Goal: Task Accomplishment & Management: Use online tool/utility

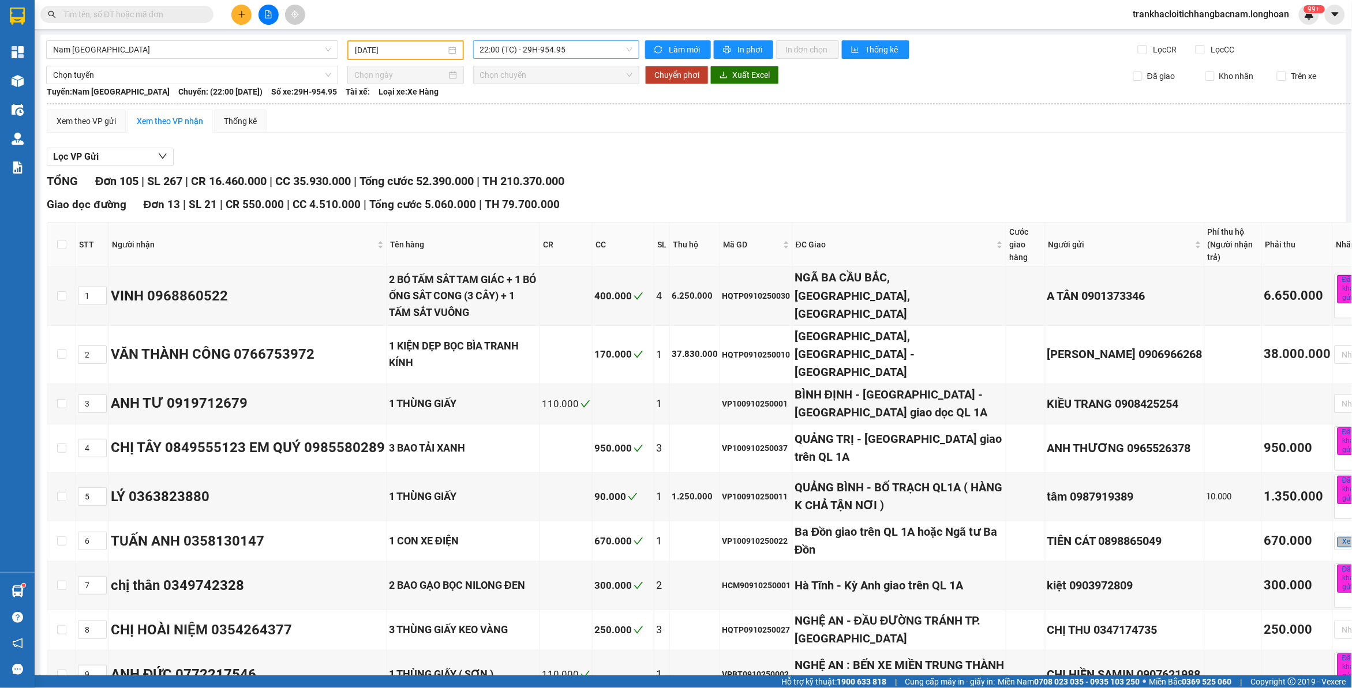
click at [509, 47] on span "22:00 (TC) - 29H-954.95" at bounding box center [556, 49] width 153 height 17
click at [529, 95] on div "20:00 (TC) - 29E-097.92" at bounding box center [521, 91] width 90 height 13
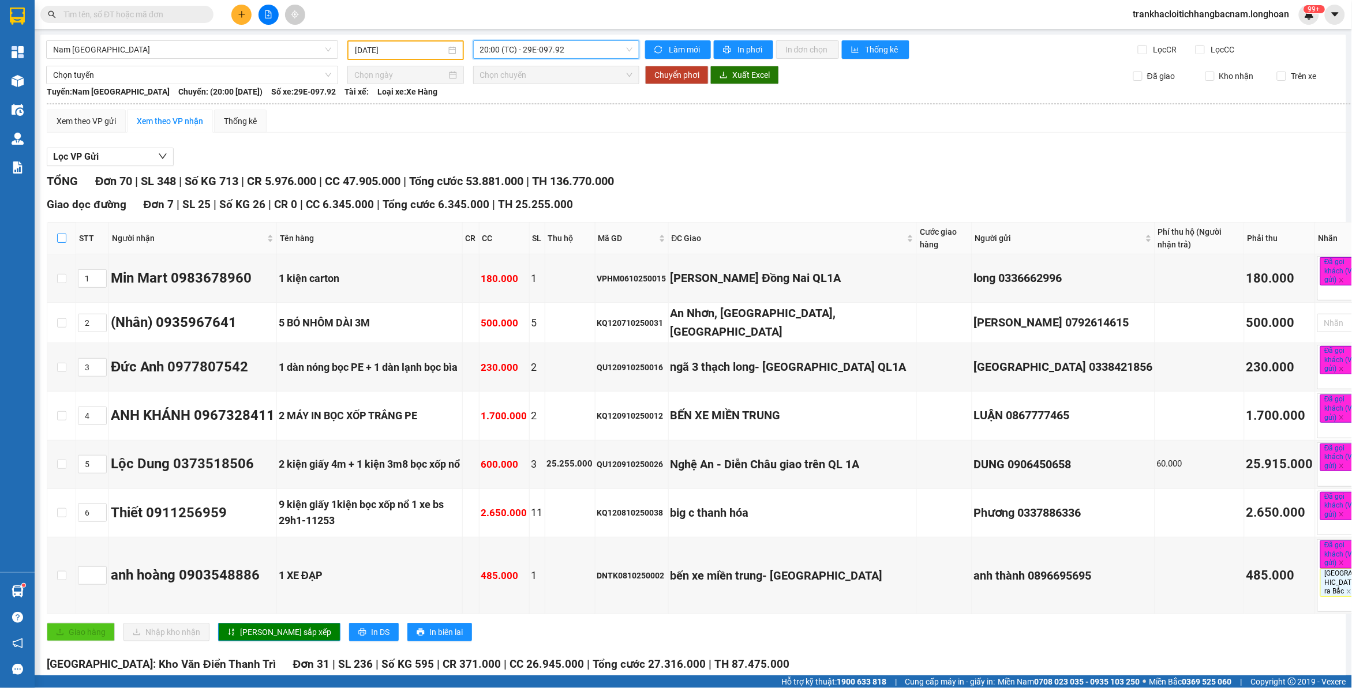
click at [63, 238] on input "checkbox" at bounding box center [61, 238] width 9 height 9
checkbox input "true"
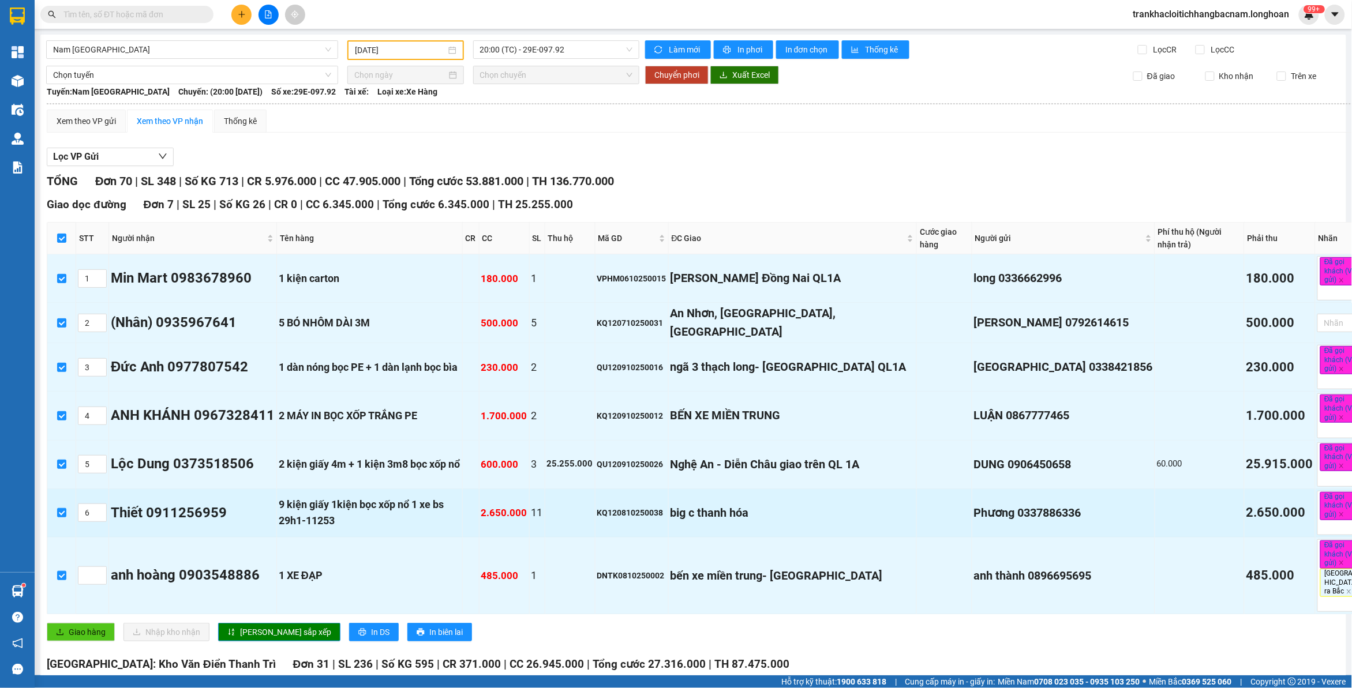
checkbox input "true"
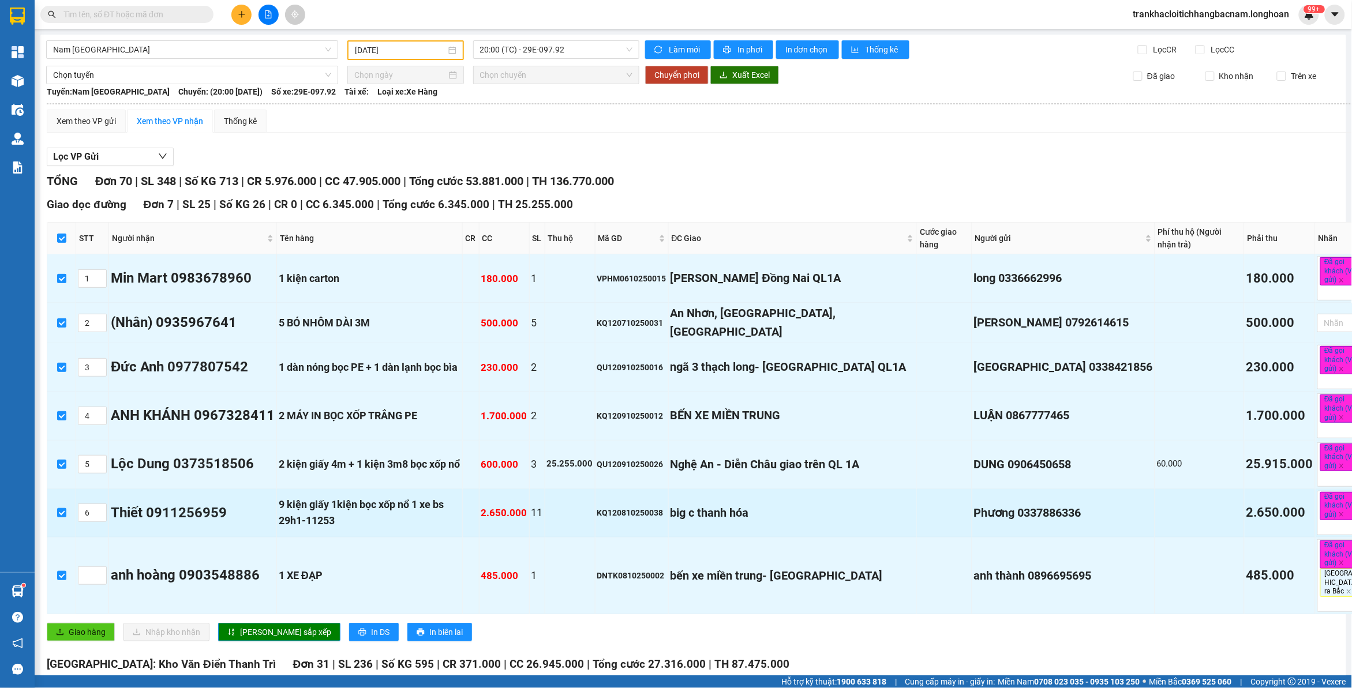
checkbox input "true"
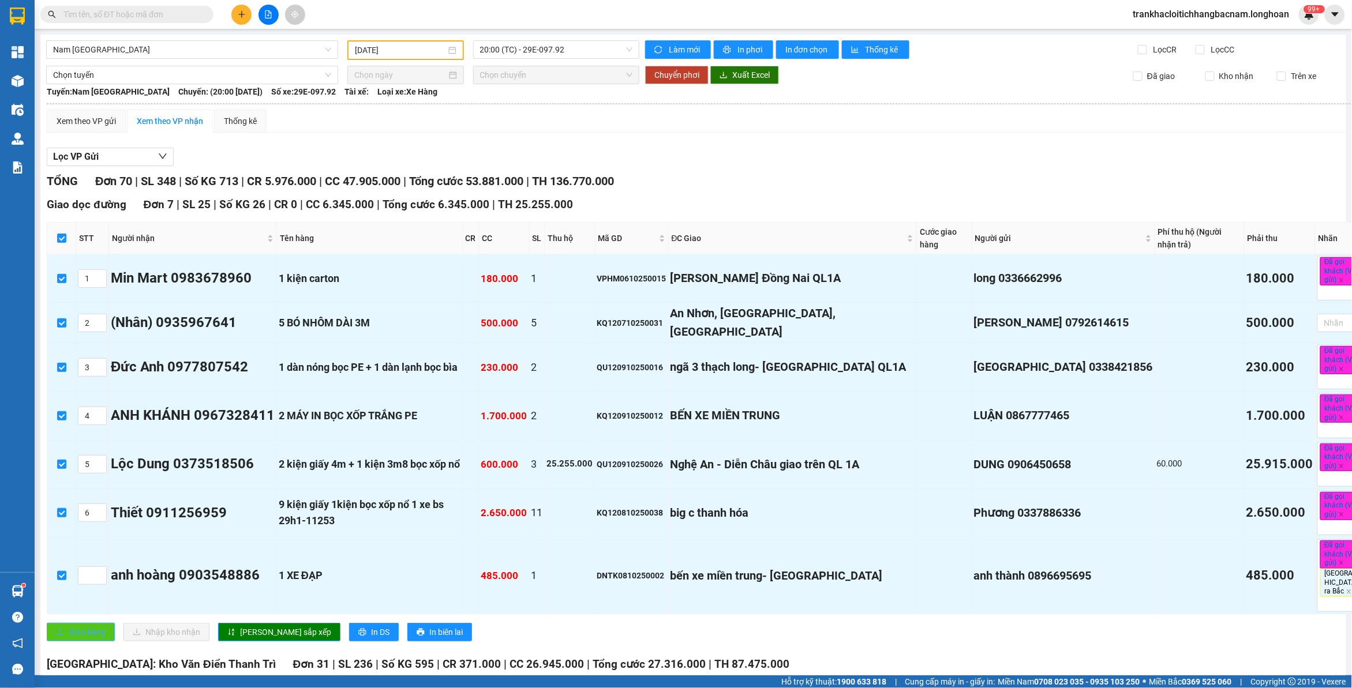
click at [96, 626] on span "Giao hàng" at bounding box center [87, 632] width 37 height 13
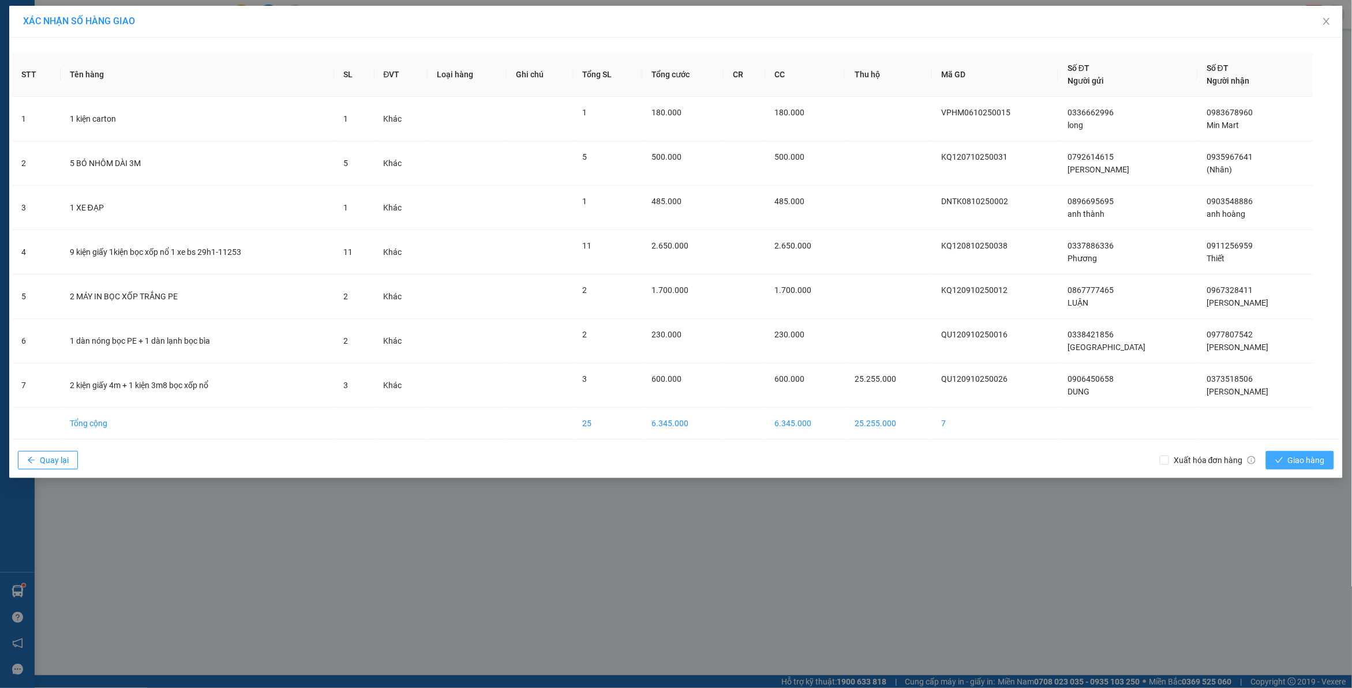
click at [1324, 457] on span "Giao hàng" at bounding box center [1306, 460] width 37 height 13
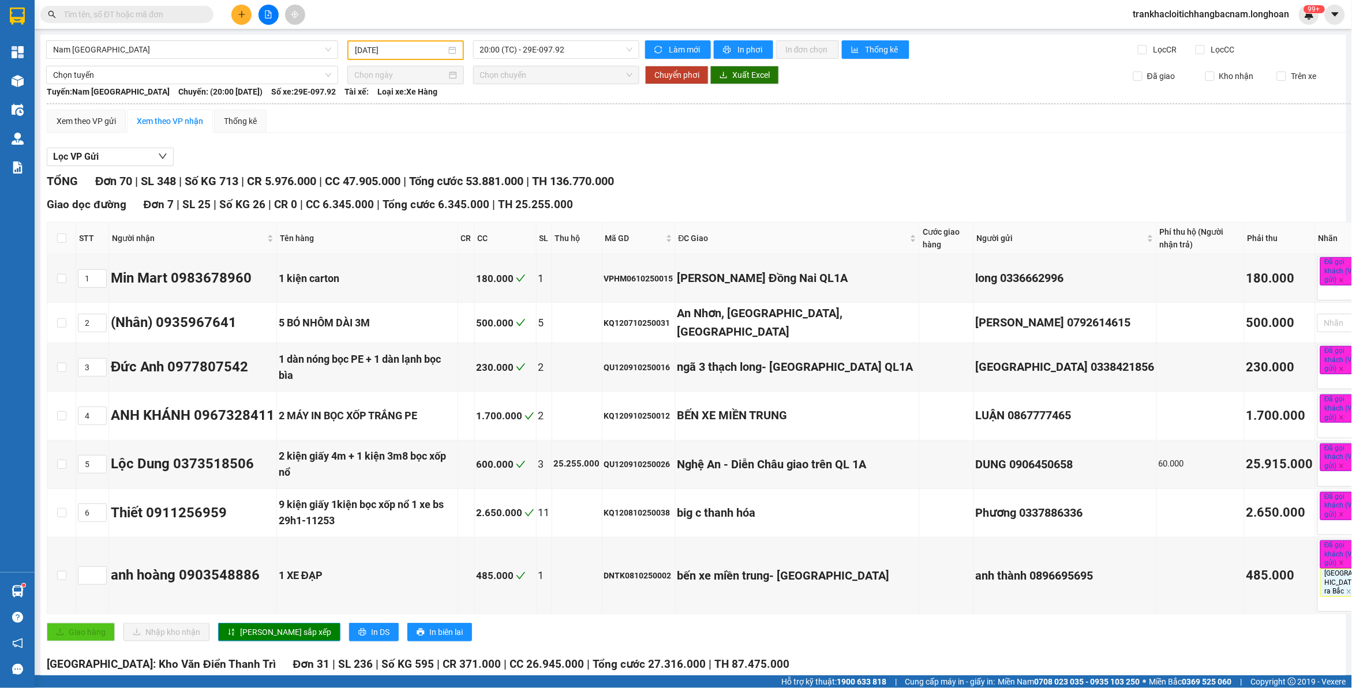
click at [771, 153] on div "Lọc VP Gửi" at bounding box center [716, 157] width 1338 height 19
